Goal: Navigation & Orientation: Find specific page/section

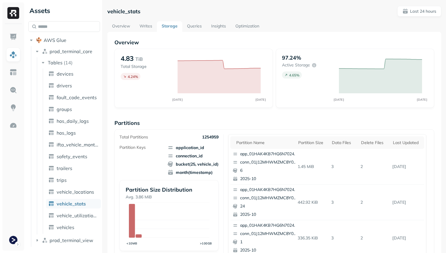
scroll to position [198, 0]
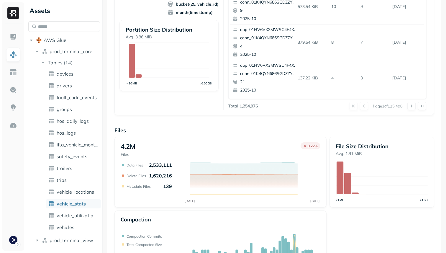
scroll to position [198, 0]
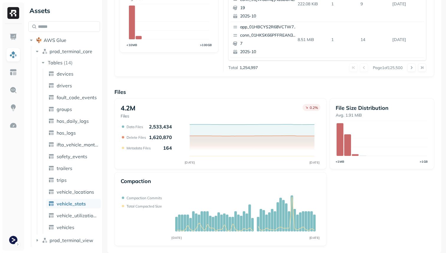
click at [86, 197] on ul "devices drivers fault_code_events groups hos_daily_logs hos_logs ifta_vehicle_m…" at bounding box center [72, 150] width 58 height 165
click at [84, 194] on span "vehicle_locations" at bounding box center [75, 192] width 37 height 6
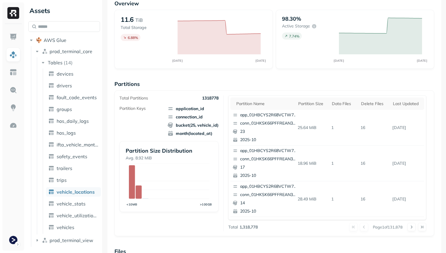
scroll to position [198, 0]
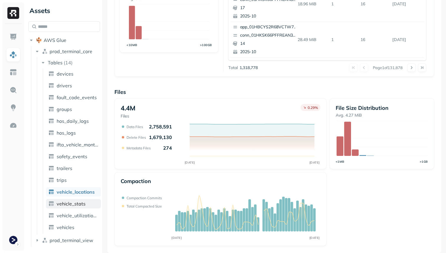
click at [84, 202] on span "vehicle_stats" at bounding box center [71, 204] width 29 height 6
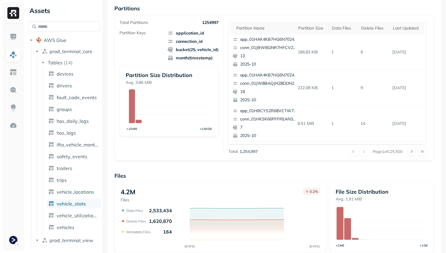
scroll to position [198, 0]
